Goal: Task Accomplishment & Management: Manage account settings

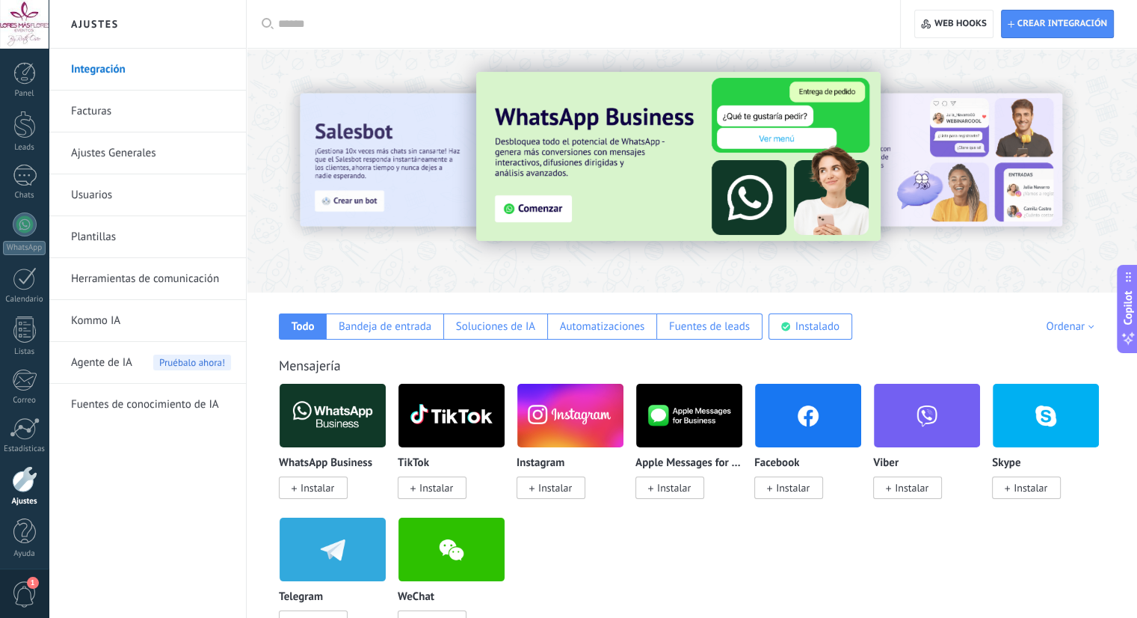
click at [19, 16] on div at bounding box center [24, 24] width 49 height 49
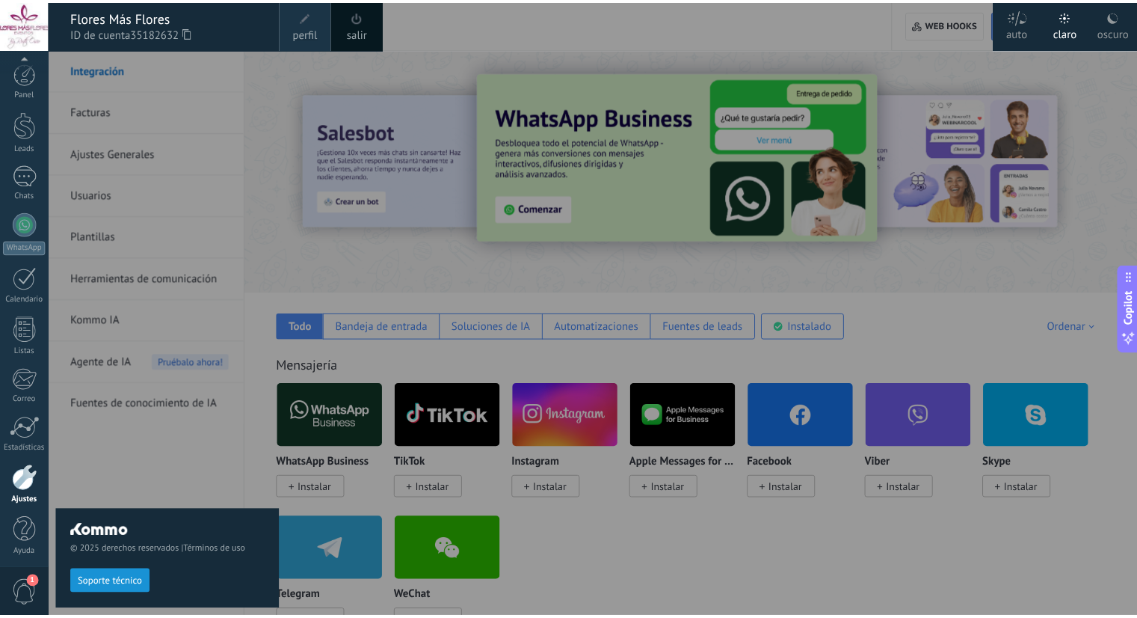
scroll to position [4, 0]
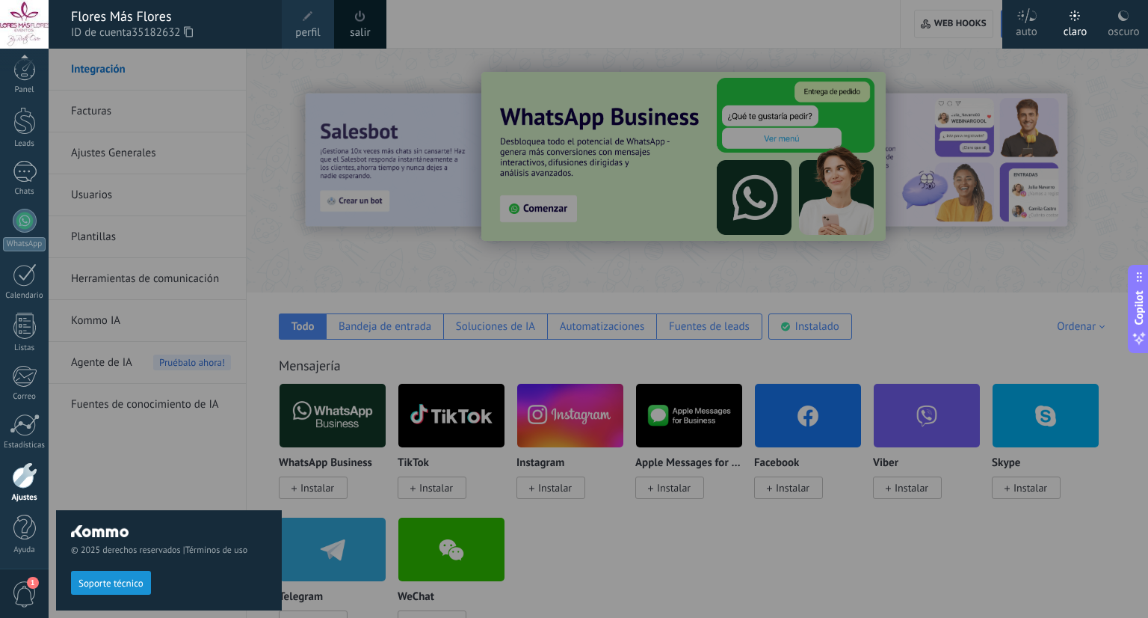
click at [19, 16] on div at bounding box center [24, 24] width 49 height 49
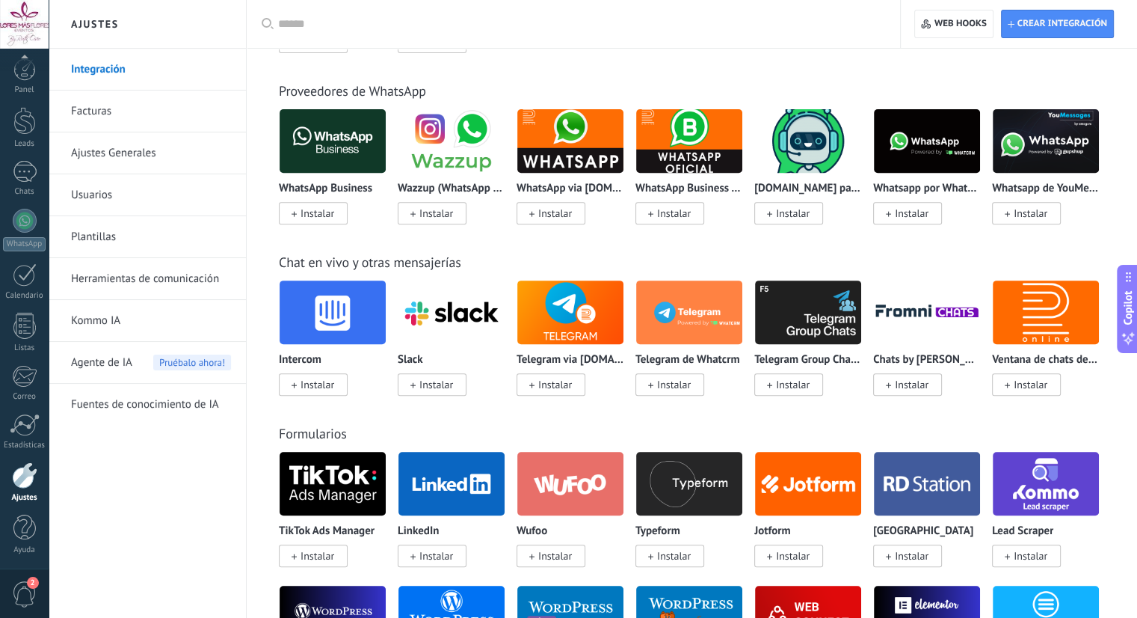
scroll to position [0, 0]
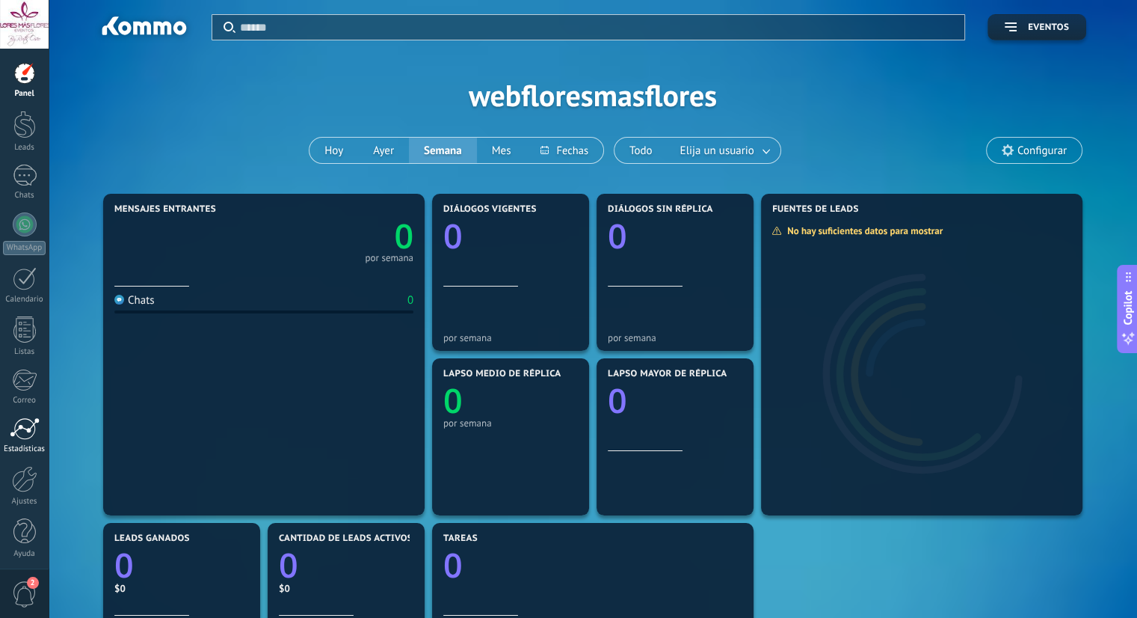
scroll to position [4, 0]
click at [24, 578] on div "2" at bounding box center [24, 592] width 49 height 49
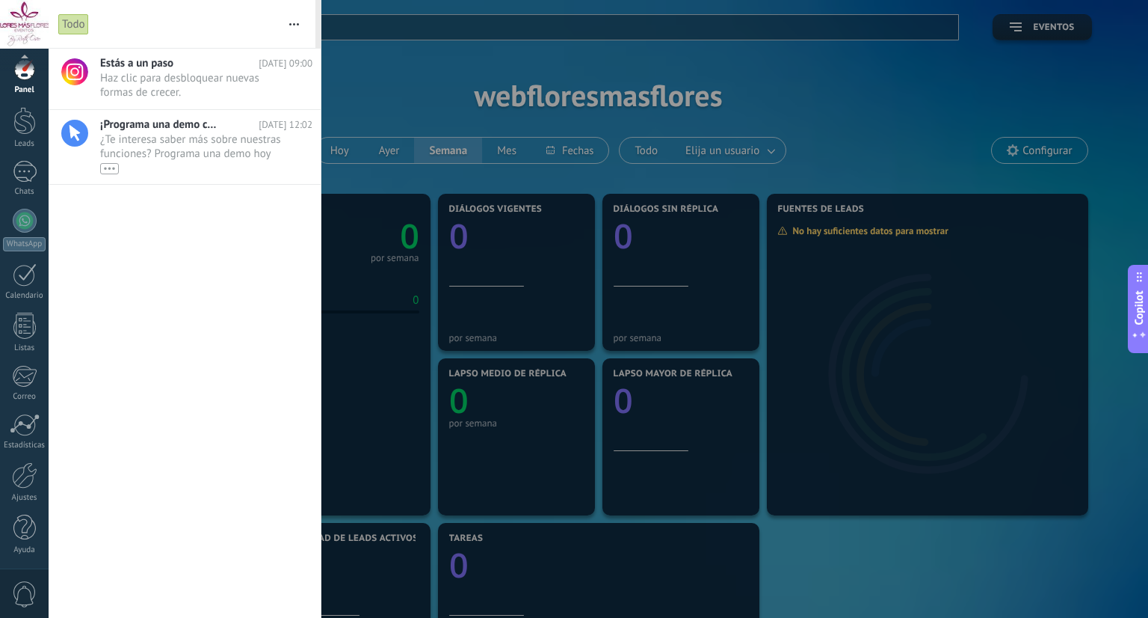
click at [24, 578] on div "0" at bounding box center [24, 592] width 49 height 49
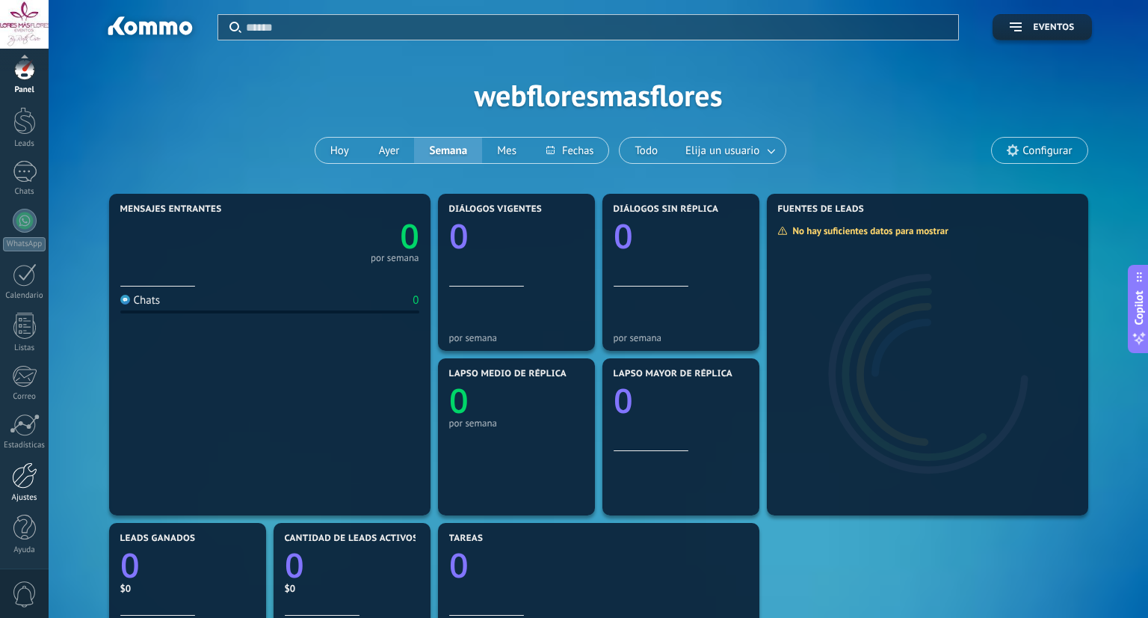
click at [21, 473] on div at bounding box center [24, 475] width 25 height 26
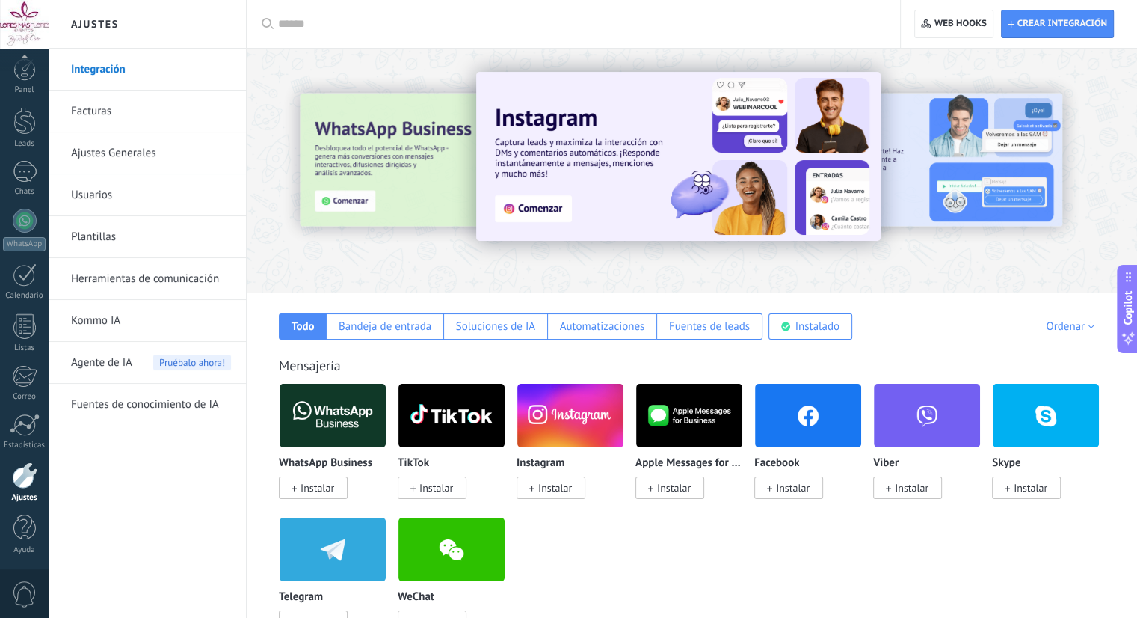
click at [153, 108] on link "Facturas" at bounding box center [151, 111] width 160 height 42
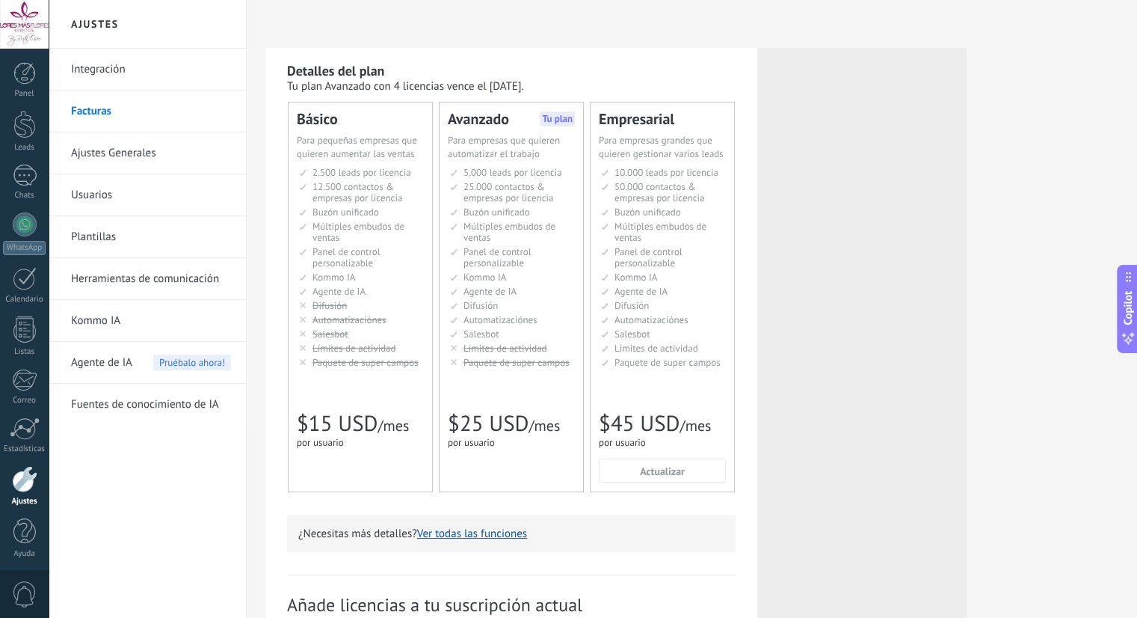
click at [114, 184] on link "Usuarios" at bounding box center [151, 195] width 160 height 42
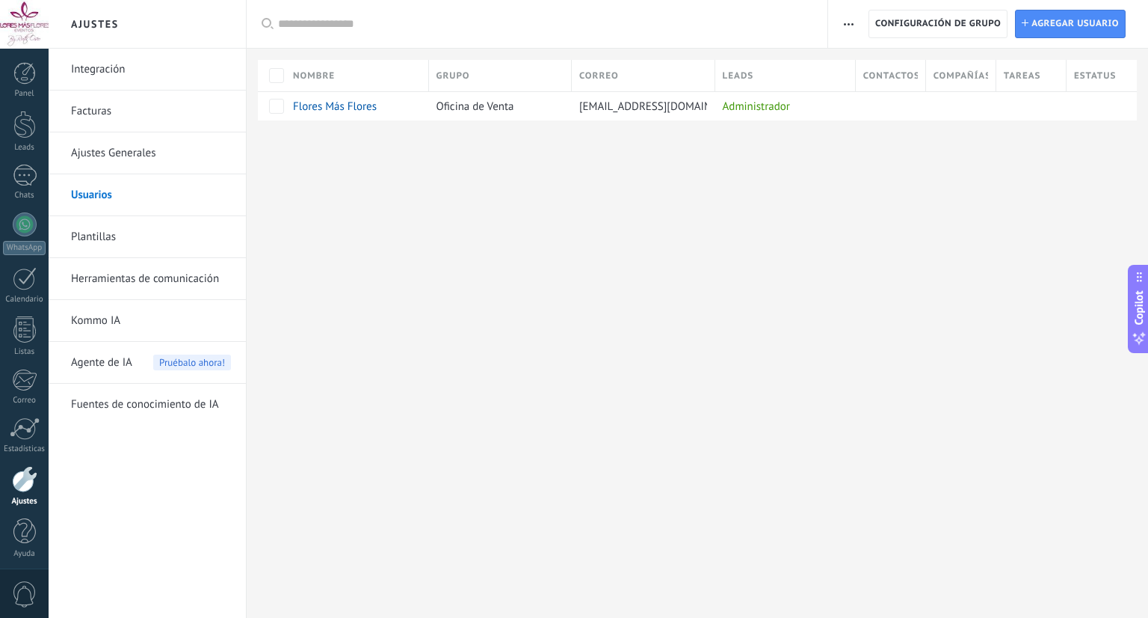
click at [127, 138] on link "Ajustes Generales" at bounding box center [151, 153] width 160 height 42
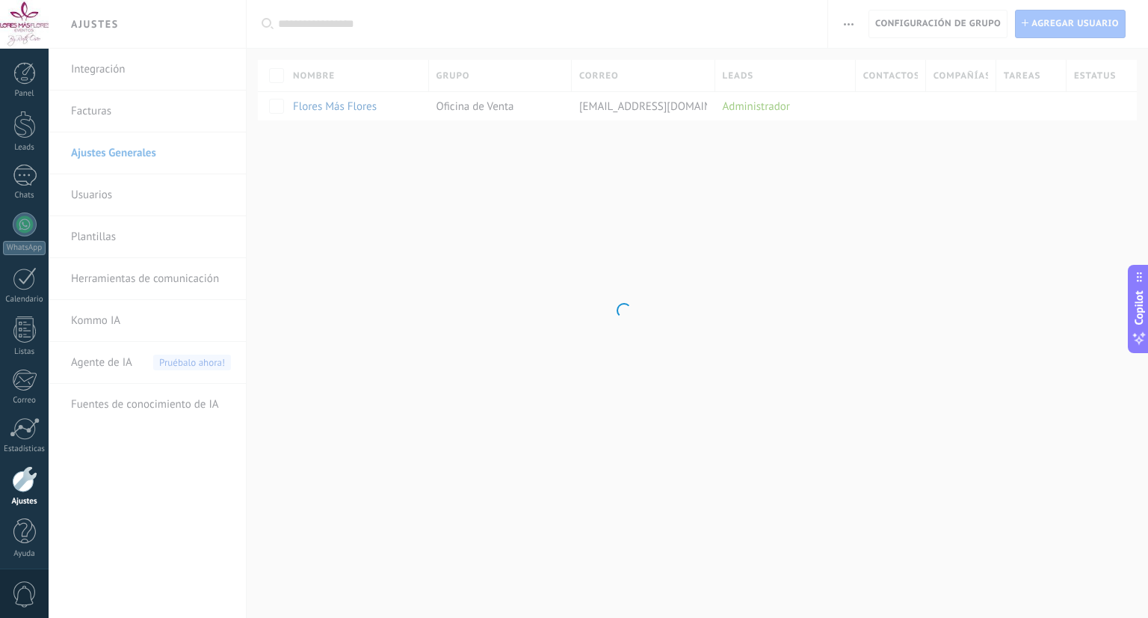
click at [129, 111] on body ".abccls-1,.abccls-2{fill-rule:evenodd}.abccls-2{fill:#fff} .abfcls-1{fill:none}…" at bounding box center [574, 309] width 1148 height 618
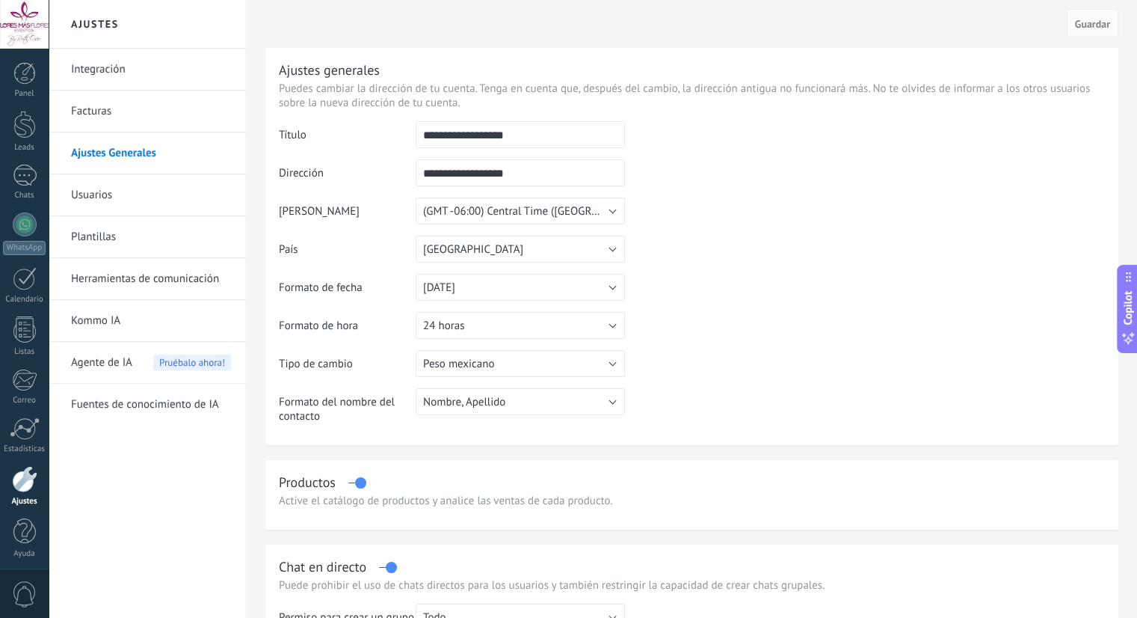
click at [129, 111] on link "Facturas" at bounding box center [151, 111] width 160 height 42
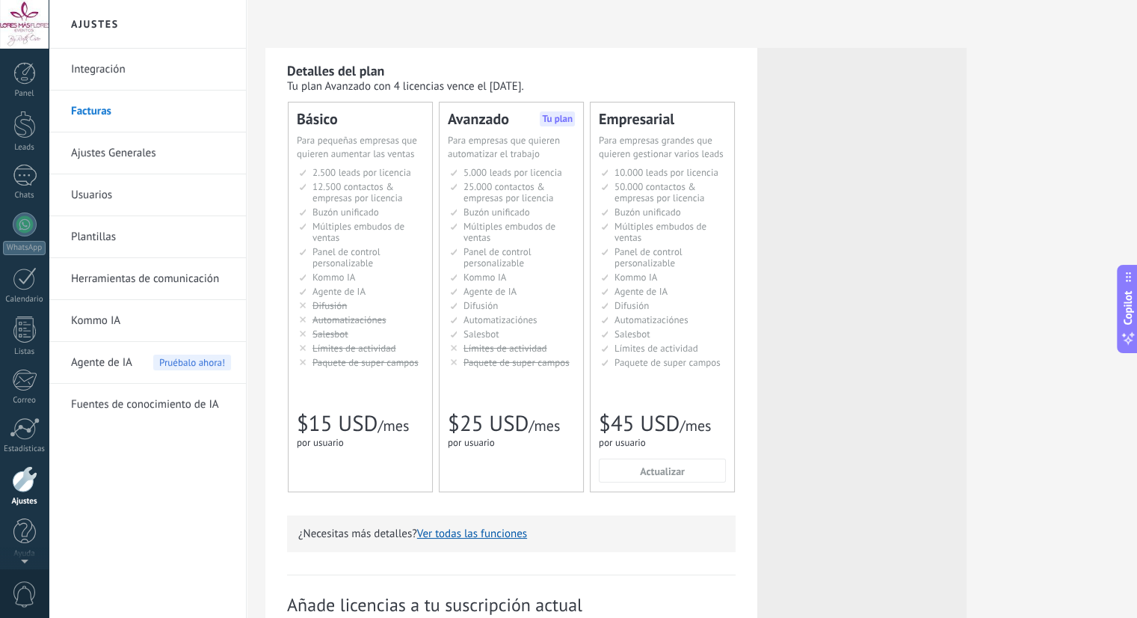
scroll to position [4, 0]
click at [23, 93] on div "Panel" at bounding box center [24, 90] width 43 height 10
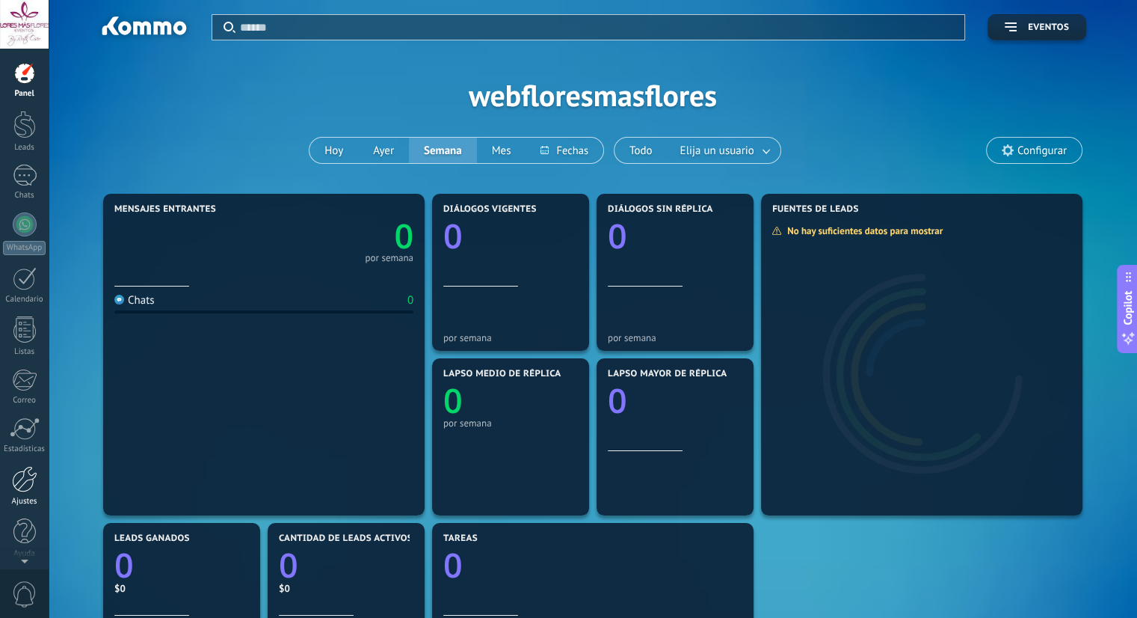
click at [28, 478] on div at bounding box center [24, 479] width 25 height 26
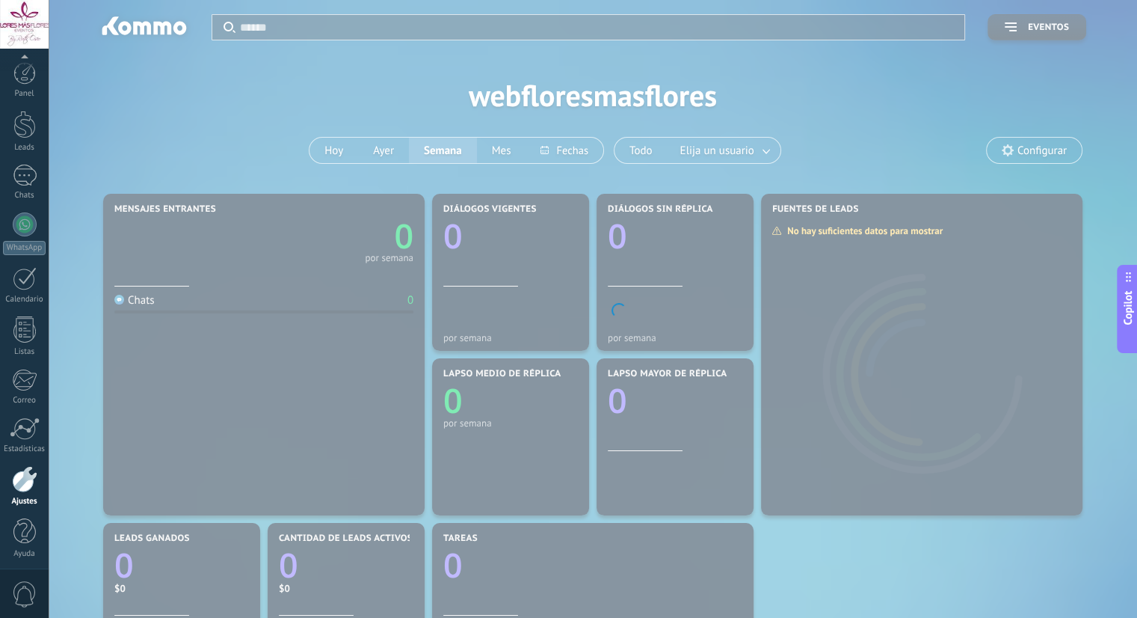
scroll to position [4, 0]
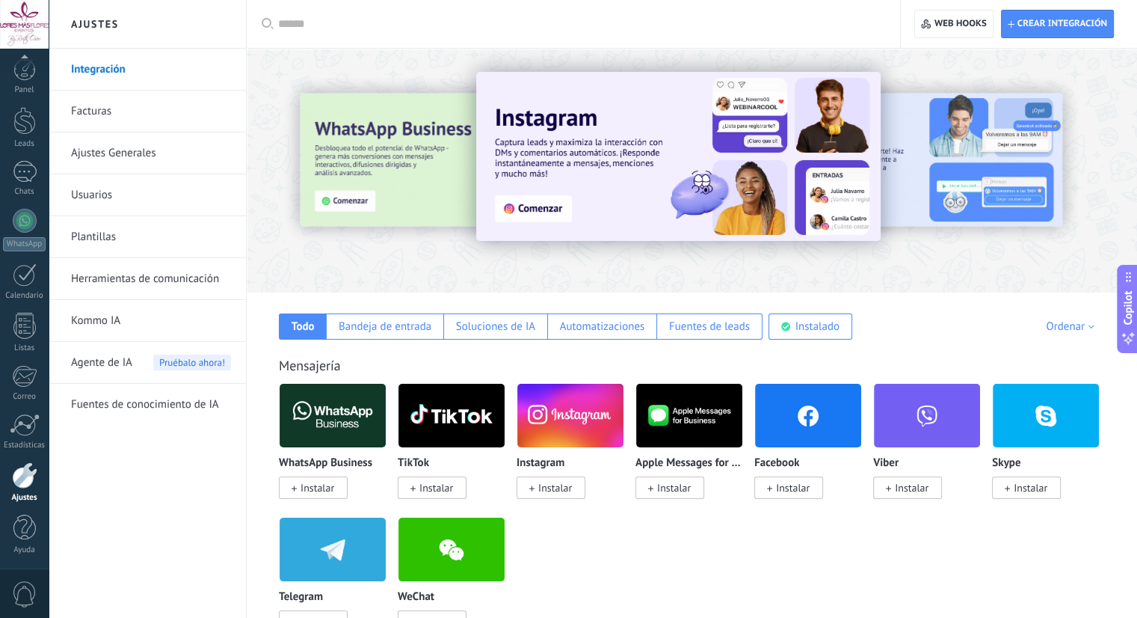
click at [108, 200] on link "Usuarios" at bounding box center [151, 195] width 160 height 42
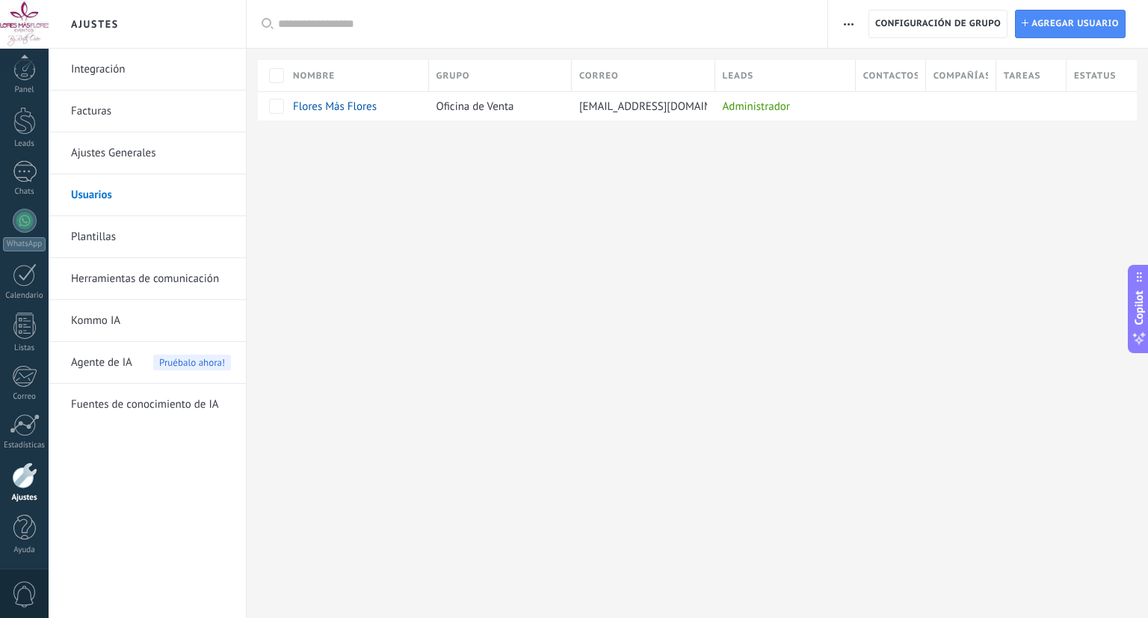
click at [120, 67] on link "Integración" at bounding box center [151, 70] width 160 height 42
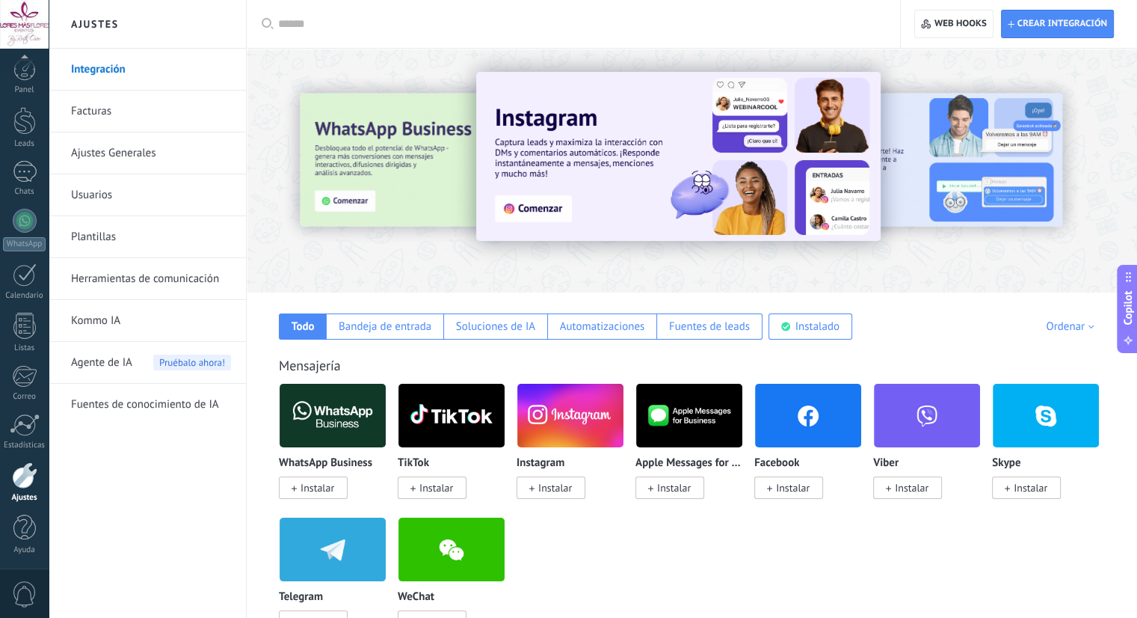
click at [111, 104] on link "Facturas" at bounding box center [151, 111] width 160 height 42
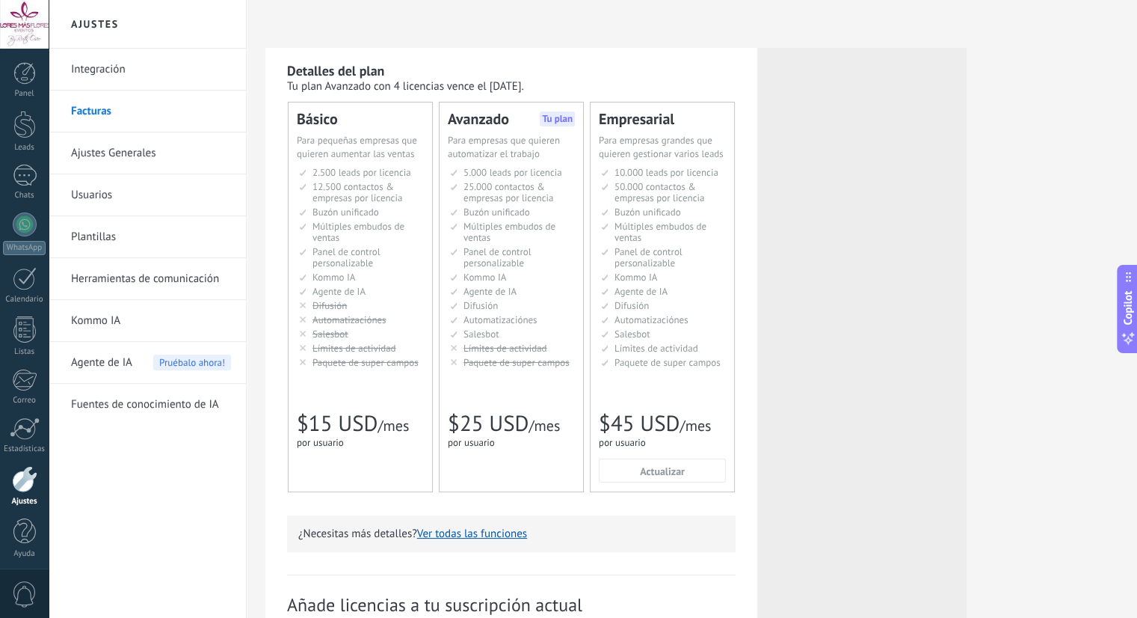
click at [799, 229] on div "Licencias adicionales Plan Avanzado Precio (por licencia/mes) $25 USD Nuevas li…" at bounding box center [861, 234] width 179 height 344
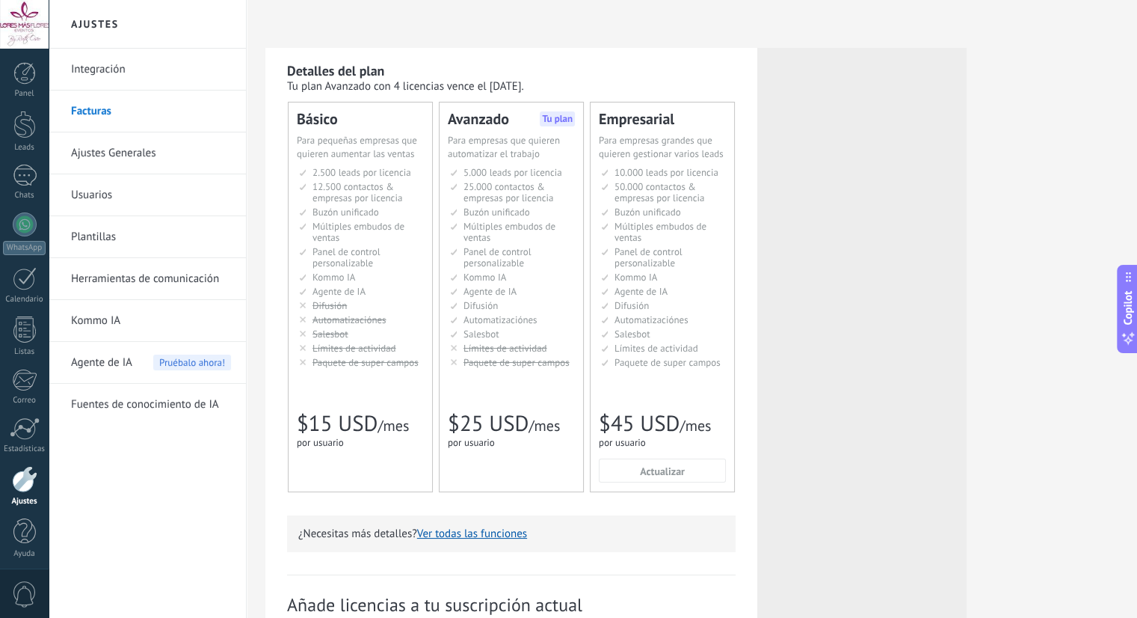
click at [799, 229] on div "Licencias adicionales Plan Avanzado Precio (por licencia/mes) $25 USD Nuevas li…" at bounding box center [861, 234] width 179 height 344
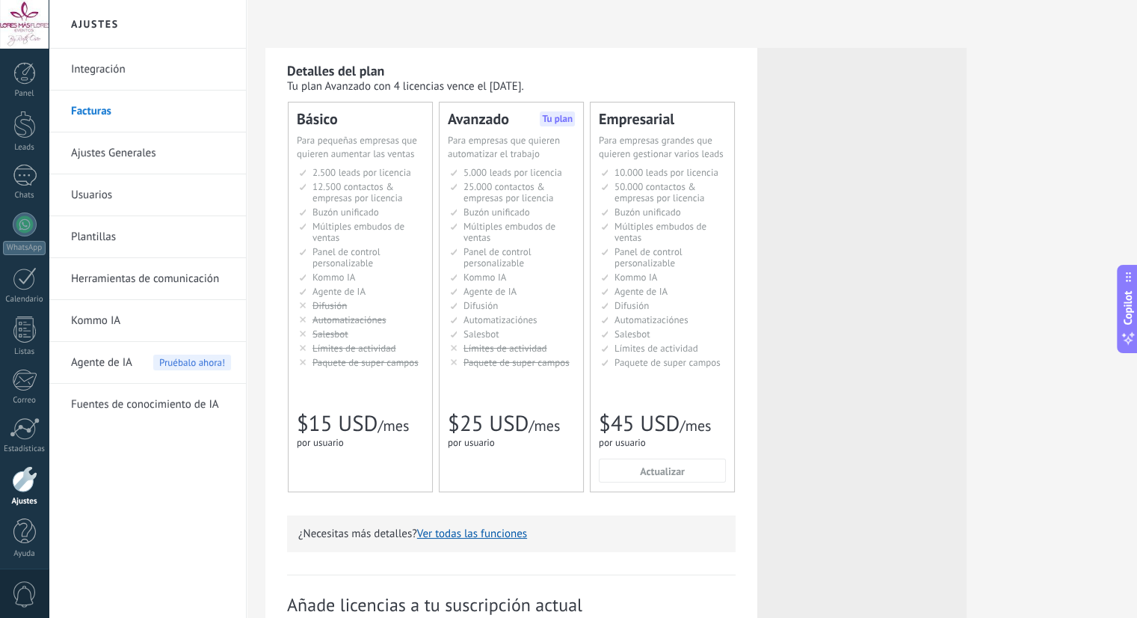
click at [799, 229] on div "Licencias adicionales Plan Avanzado Precio (por licencia/mes) $25 USD Nuevas li…" at bounding box center [861, 234] width 179 height 344
click at [769, 213] on div "Licencias adicionales Plan Avanzado Precio (por licencia/mes) $25 USD Nuevas li…" at bounding box center [861, 468] width 209 height 840
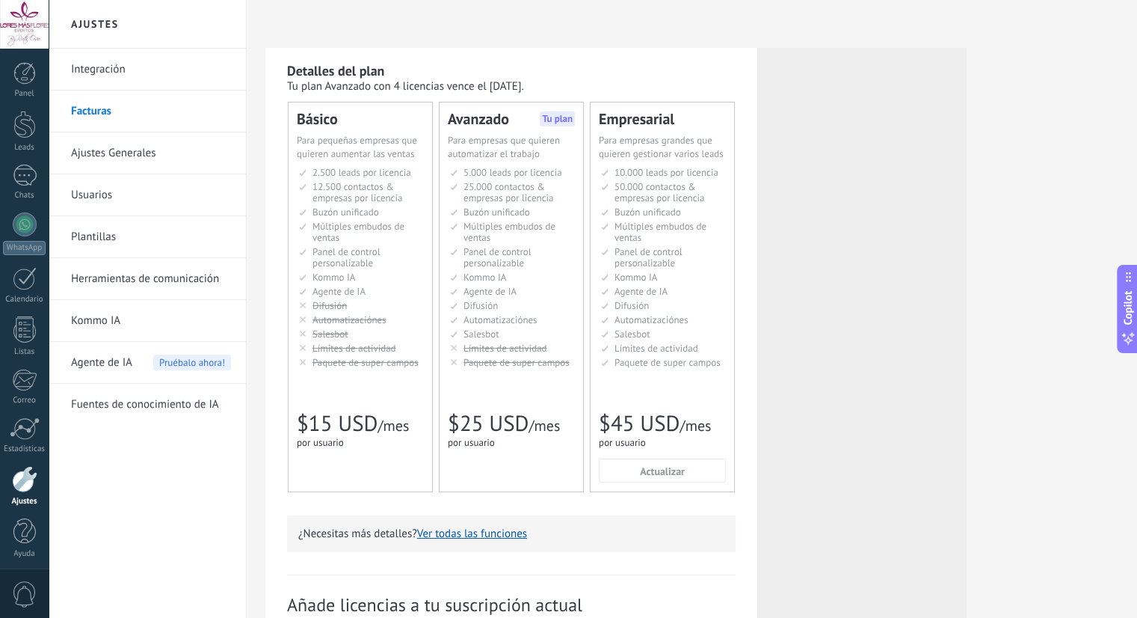
click at [769, 213] on div "Licencias adicionales Plan Avanzado Precio (por licencia/mes) $25 USD Nuevas li…" at bounding box center [861, 468] width 209 height 840
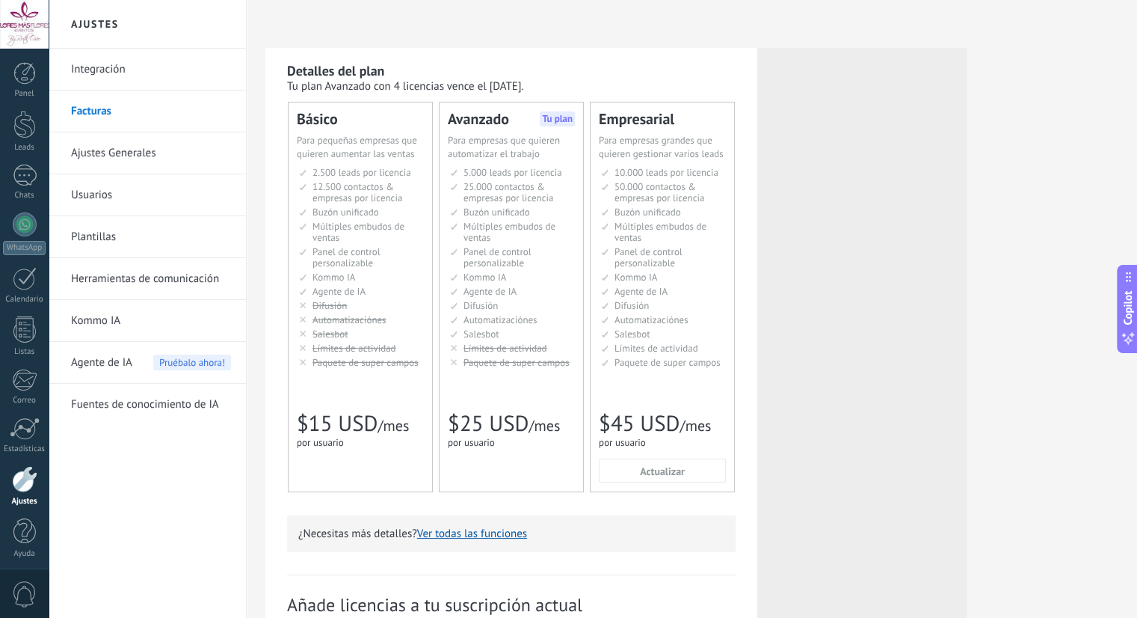
click at [769, 213] on div "Licencias adicionales Plan Avanzado Precio (por licencia/mes) $25 USD Nuevas li…" at bounding box center [861, 468] width 209 height 840
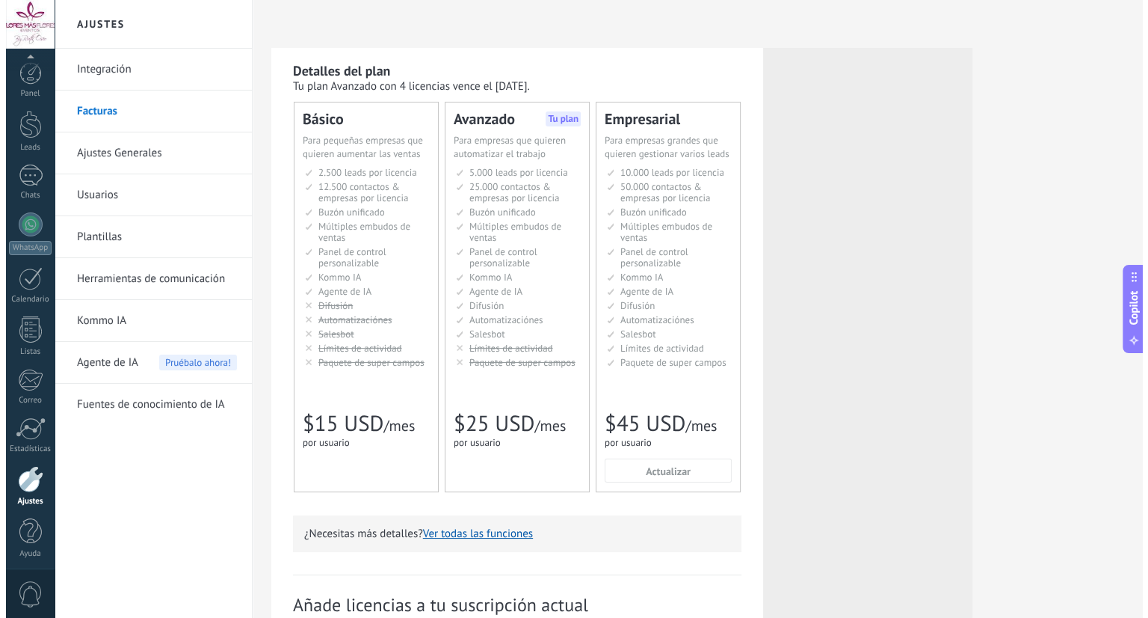
scroll to position [4, 0]
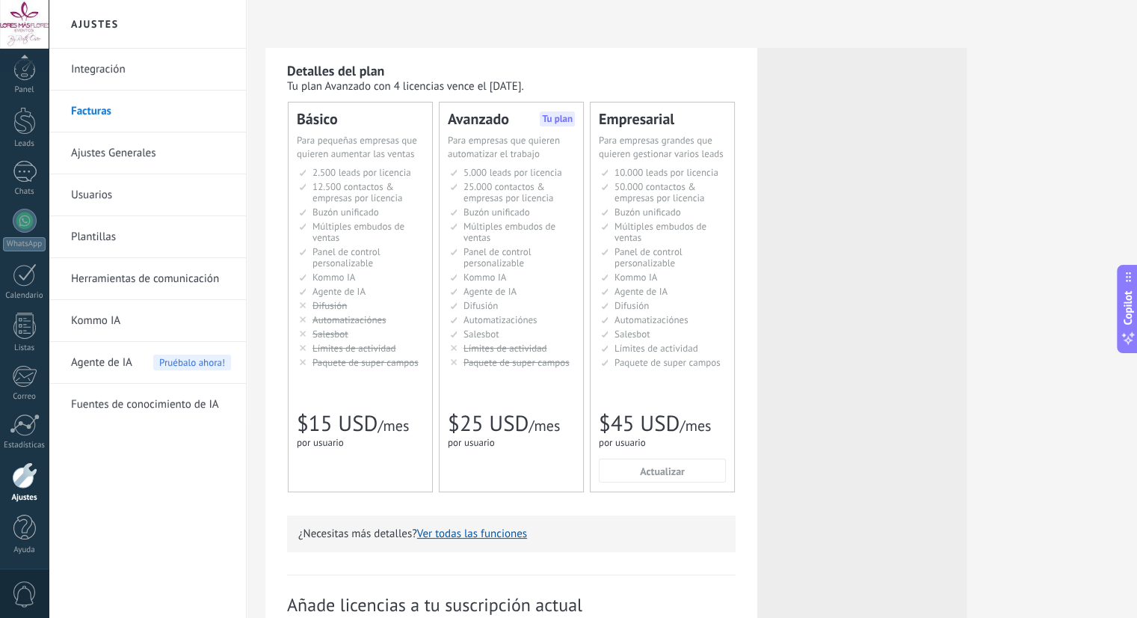
click at [120, 192] on link "Usuarios" at bounding box center [151, 195] width 160 height 42
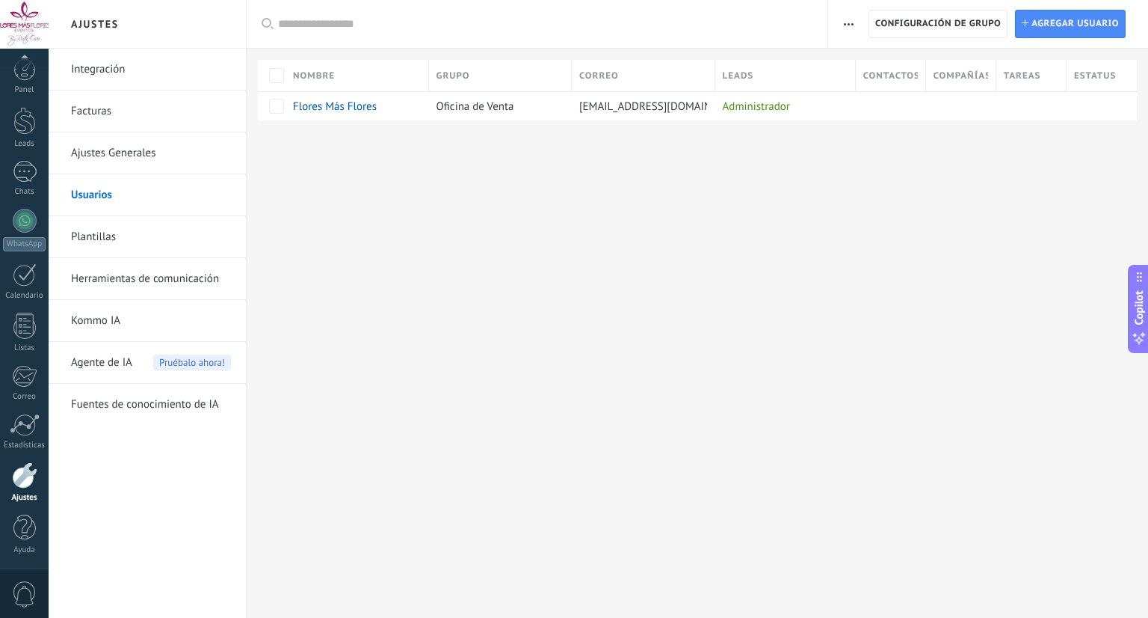
click at [327, 259] on div "Ajustes Integración Facturas Ajustes Generales Usuarios Plantillas Herramientas…" at bounding box center [599, 309] width 1100 height 618
click at [288, 222] on div "Ajustes Integración Facturas Ajustes Generales Usuarios Plantillas Herramientas…" at bounding box center [599, 309] width 1100 height 618
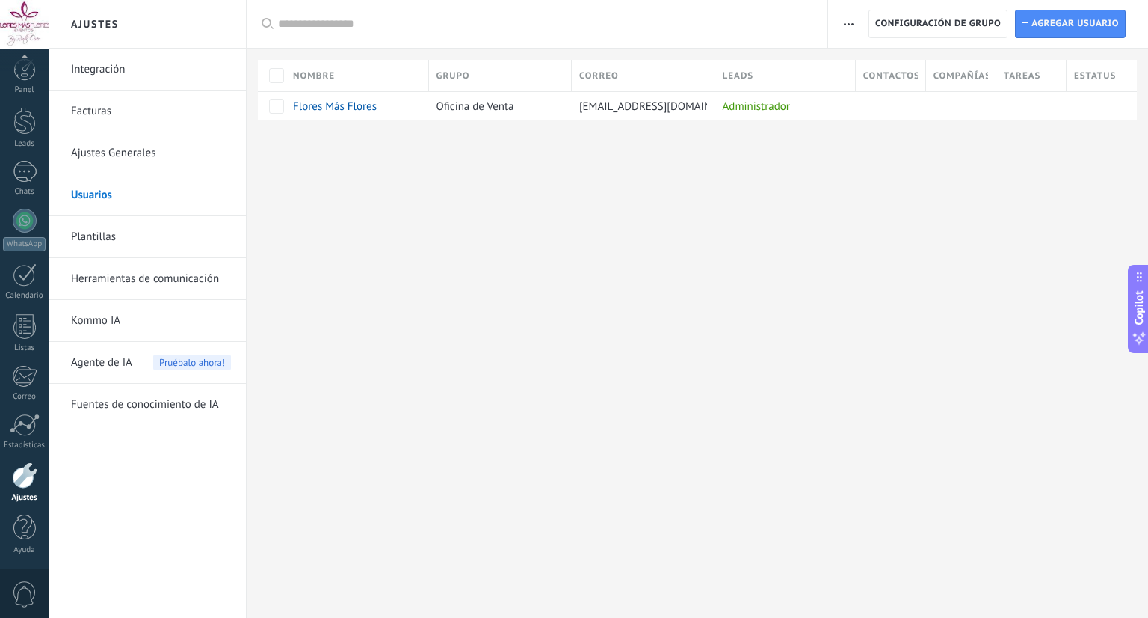
click at [1058, 495] on div "Ajustes Integración Facturas Ajustes Generales Usuarios Plantillas Herramientas…" at bounding box center [599, 309] width 1100 height 618
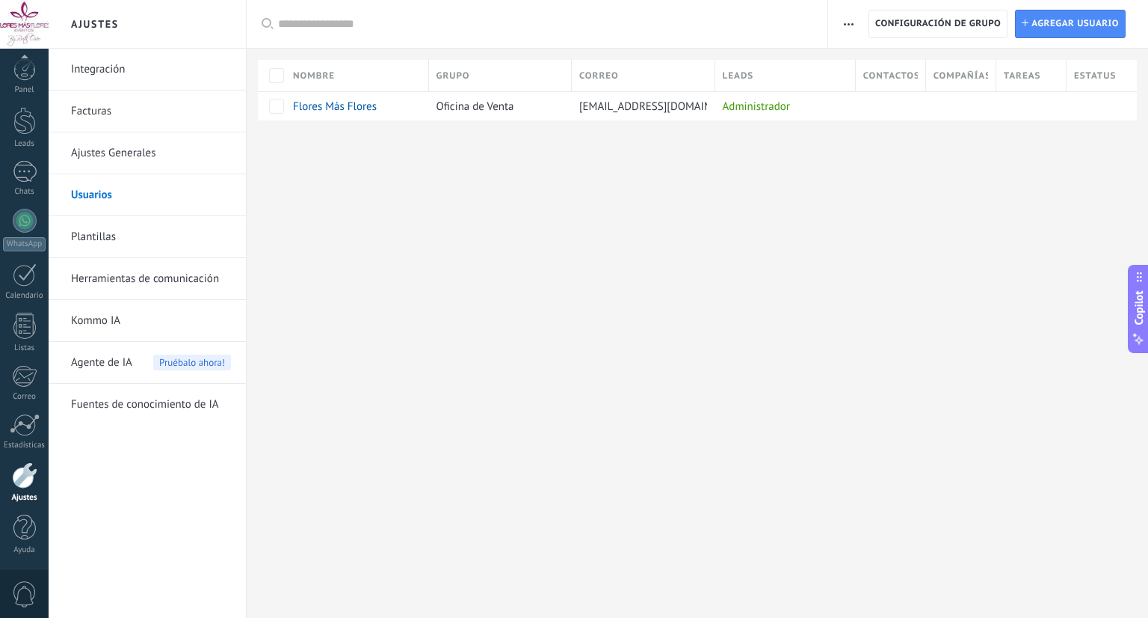
drag, startPoint x: 1058, startPoint y: 495, endPoint x: 759, endPoint y: 652, distance: 337.8
click at [759, 617] on html ".abccls-1,.abccls-2{fill-rule:evenodd}.abccls-2{fill:#fff} .abfcls-1{fill:none}…" at bounding box center [574, 309] width 1148 height 618
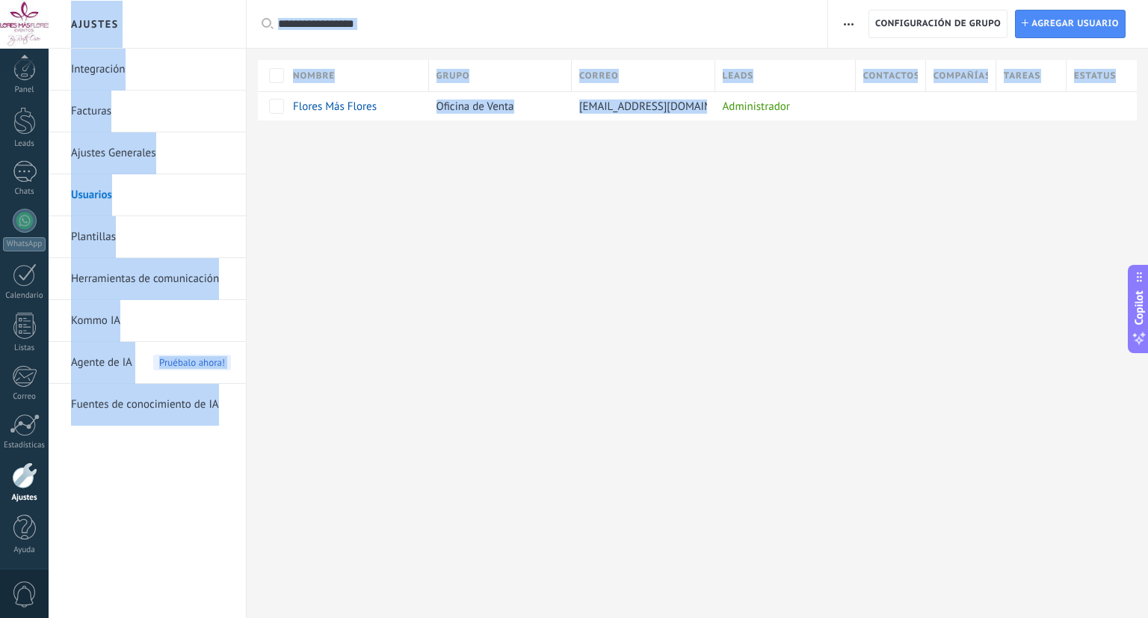
click at [819, 550] on div "Ajustes Integración Facturas Ajustes Generales Usuarios Plantillas Herramientas…" at bounding box center [599, 309] width 1100 height 618
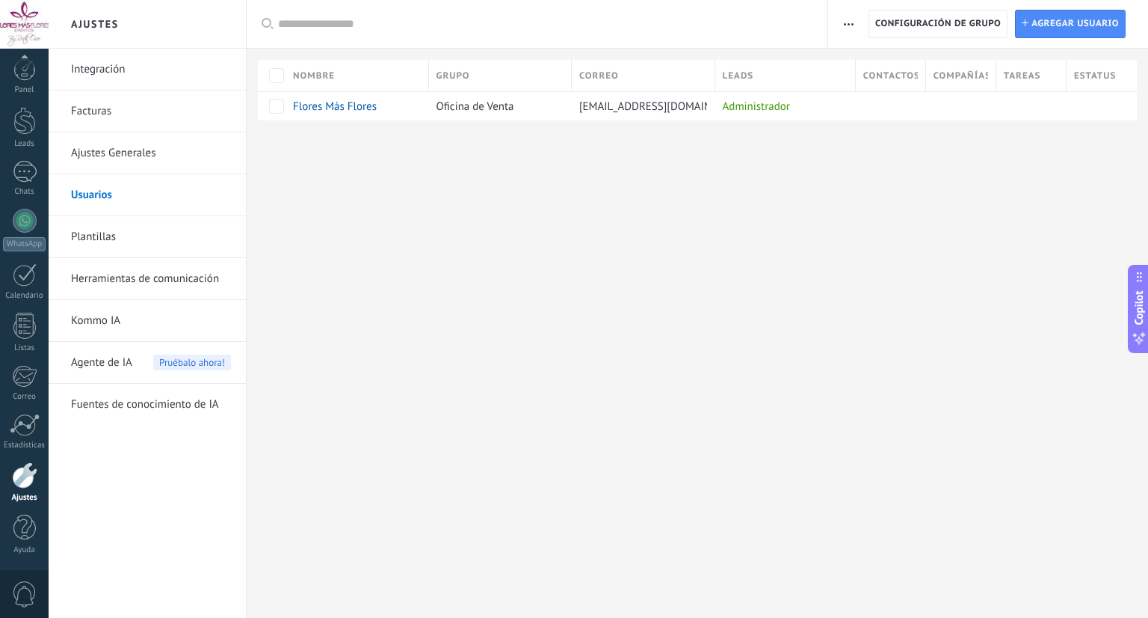
click at [865, 513] on div "Ajustes Integración Facturas Ajustes Generales Usuarios Plantillas Herramientas…" at bounding box center [599, 309] width 1100 height 618
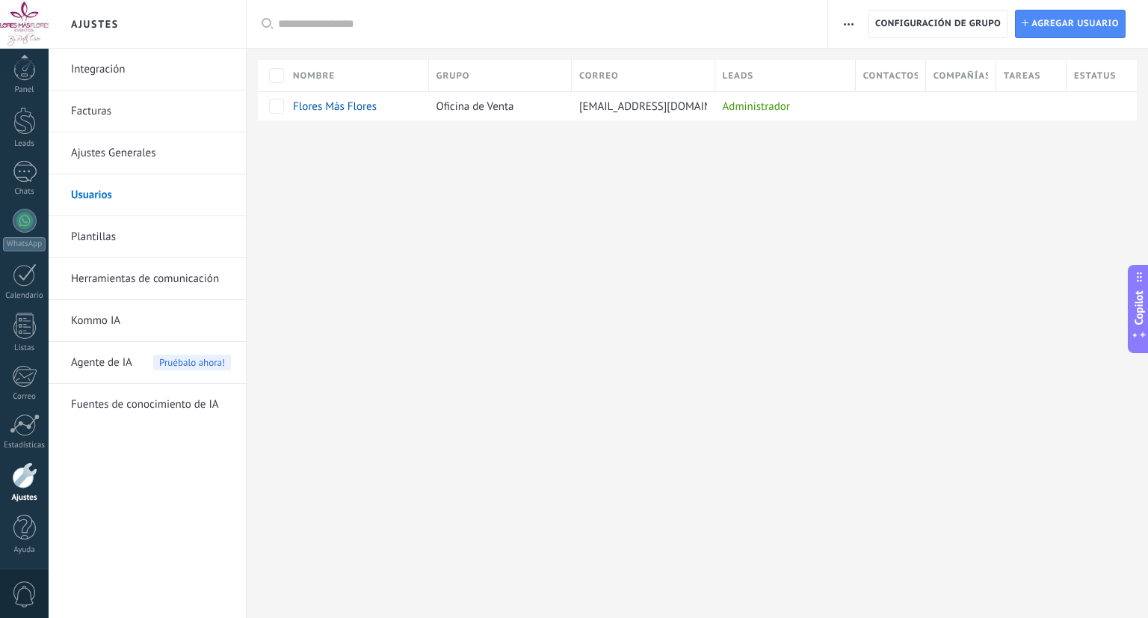
click at [461, 274] on div "Ajustes Integración Facturas Ajustes Generales Usuarios Plantillas Herramientas…" at bounding box center [599, 309] width 1100 height 618
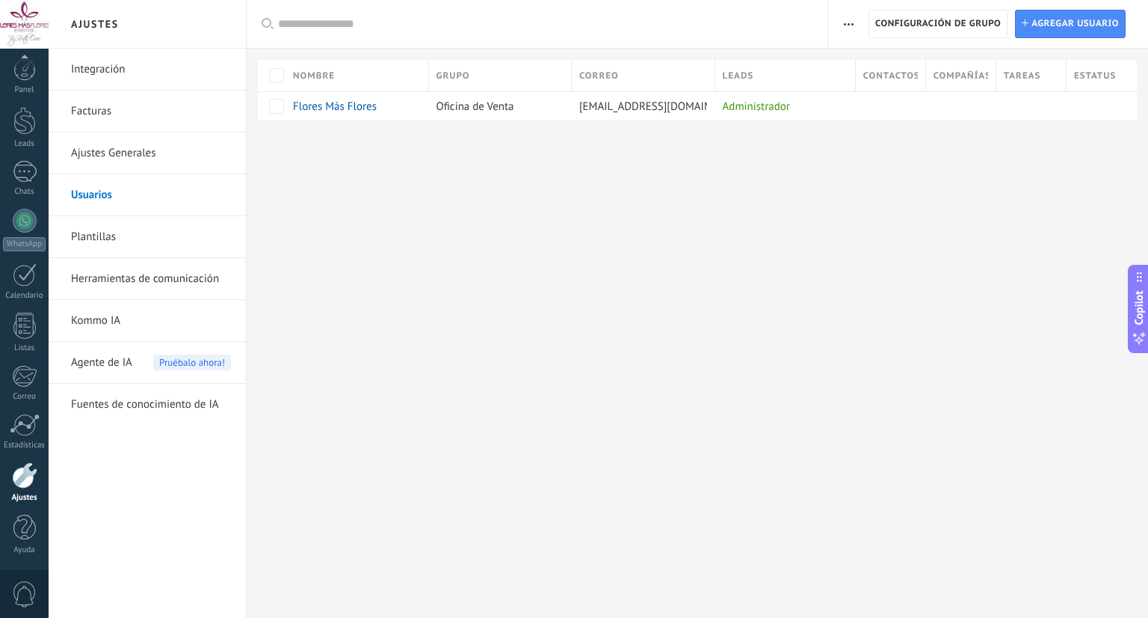
click at [461, 274] on div "Ajustes Integración Facturas Ajustes Generales Usuarios Plantillas Herramientas…" at bounding box center [599, 309] width 1100 height 618
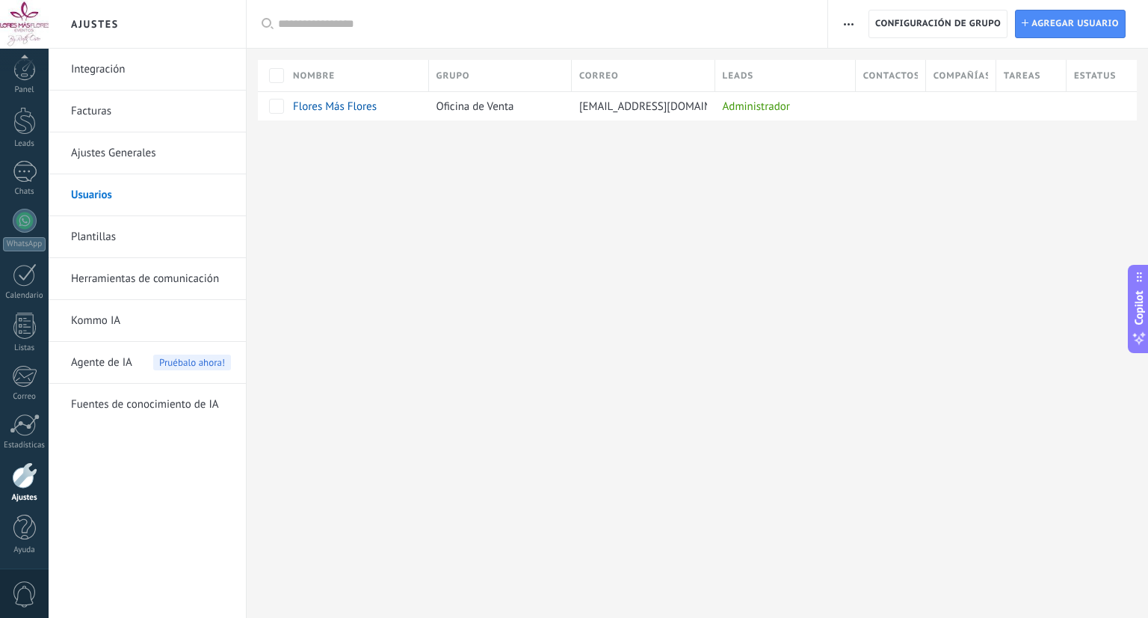
click at [461, 274] on div "Ajustes Integración Facturas Ajustes Generales Usuarios Plantillas Herramientas…" at bounding box center [599, 309] width 1100 height 618
drag, startPoint x: 461, startPoint y: 274, endPoint x: 310, endPoint y: 402, distance: 197.3
click at [310, 402] on div "Ajustes Integración Facturas Ajustes Generales Usuarios Plantillas Herramientas…" at bounding box center [599, 309] width 1100 height 618
click at [420, 286] on div "Ajustes Integración Facturas Ajustes Generales Usuarios Plantillas Herramientas…" at bounding box center [599, 309] width 1100 height 618
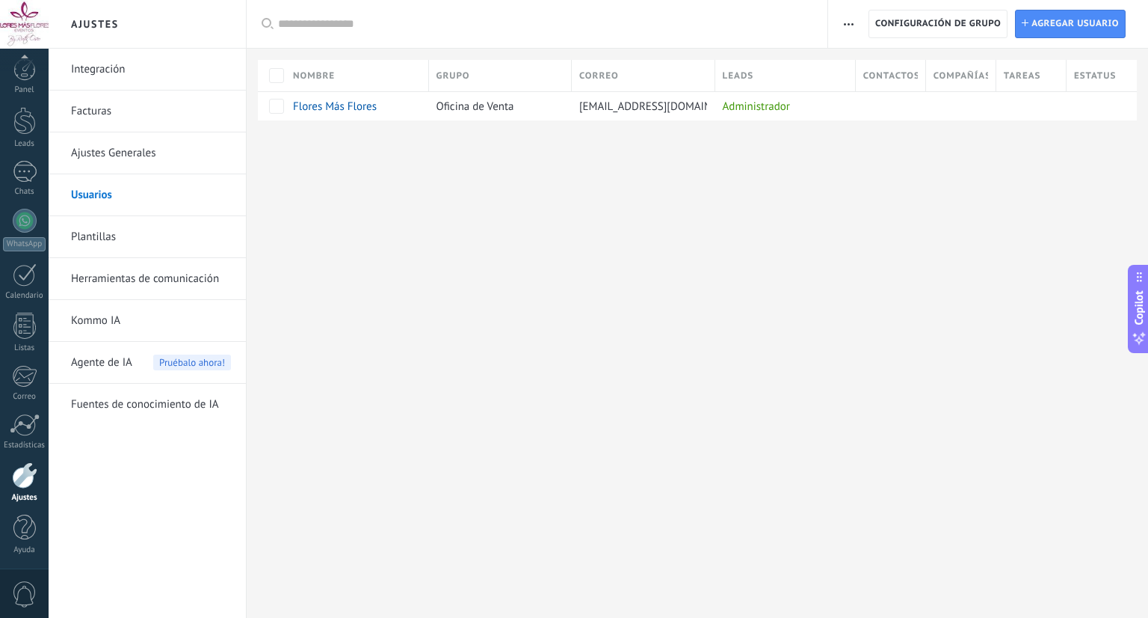
click at [425, 281] on div "Ajustes Integración Facturas Ajustes Generales Usuarios Plantillas Herramientas…" at bounding box center [599, 309] width 1100 height 618
click at [438, 276] on div "Ajustes Integración Facturas Ajustes Generales Usuarios Plantillas Herramientas…" at bounding box center [599, 309] width 1100 height 618
click at [618, 304] on div "Ajustes Integración Facturas Ajustes Generales Usuarios Plantillas Herramientas…" at bounding box center [599, 309] width 1100 height 618
click at [956, 378] on div "Ajustes Integración Facturas Ajustes Generales Usuarios Plantillas Herramientas…" at bounding box center [599, 309] width 1100 height 618
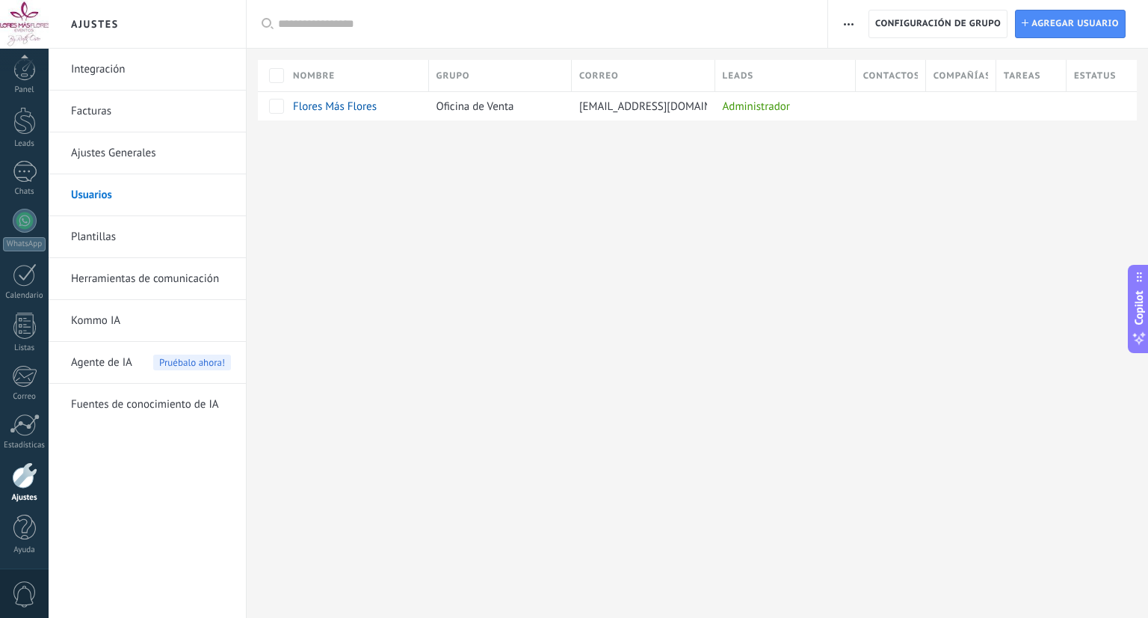
click at [956, 378] on div "Ajustes Integración Facturas Ajustes Generales Usuarios Plantillas Herramientas…" at bounding box center [599, 309] width 1100 height 618
